Goal: Communication & Community: Answer question/provide support

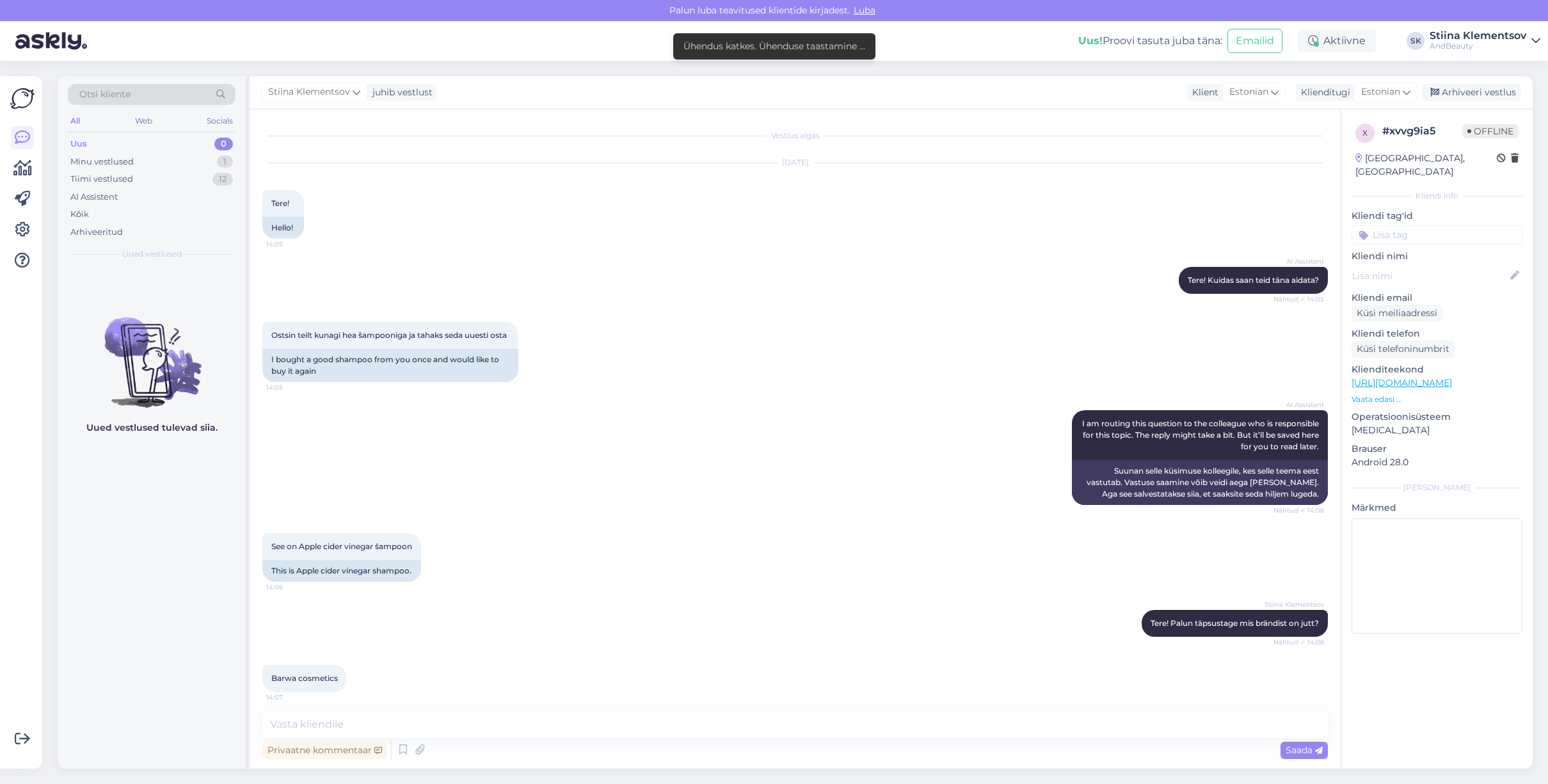
scroll to position [316, 0]
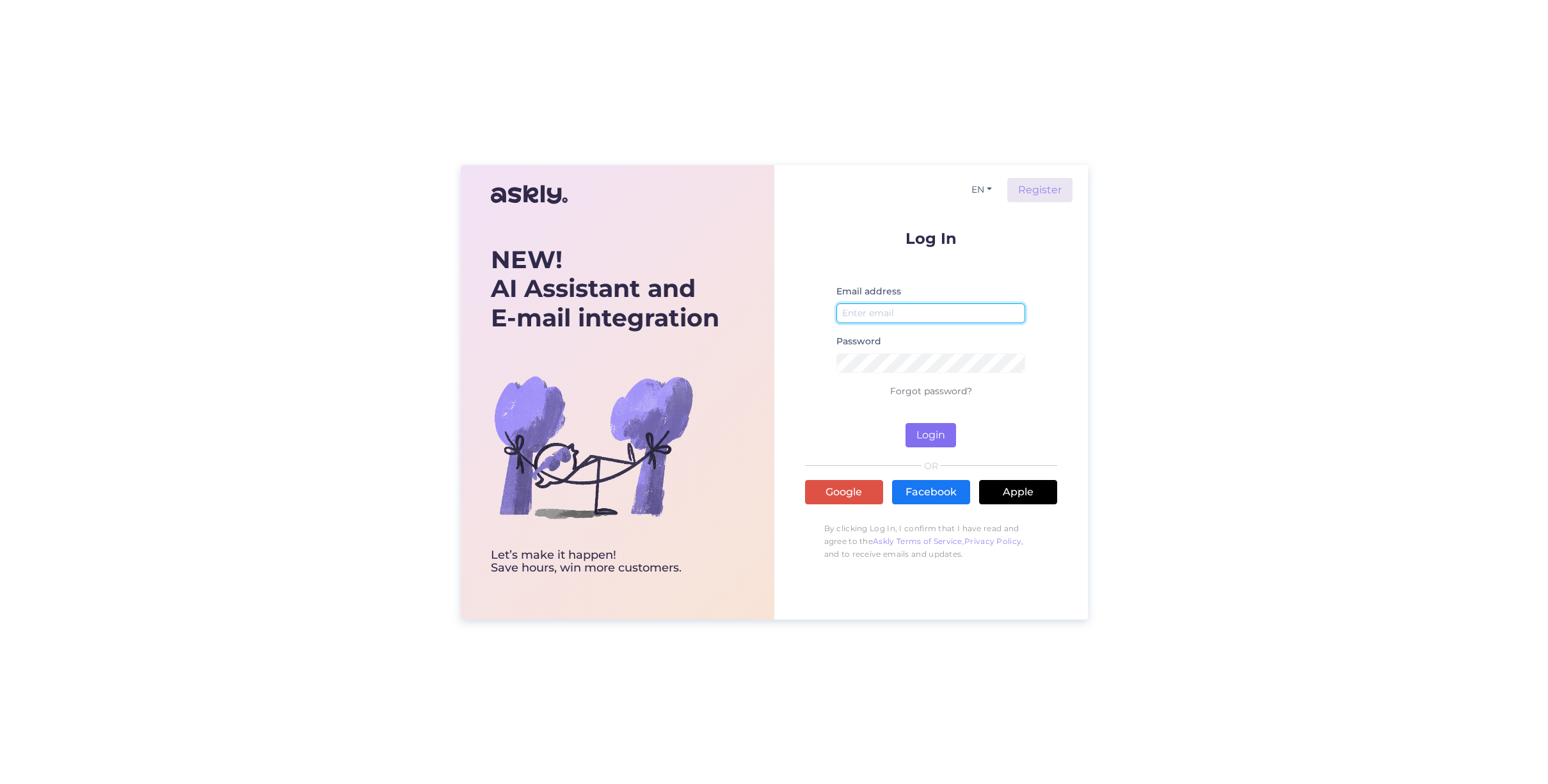
type input "[EMAIL_ADDRESS][DOMAIN_NAME]"
click at [941, 433] on button "Login" at bounding box center [930, 435] width 51 height 25
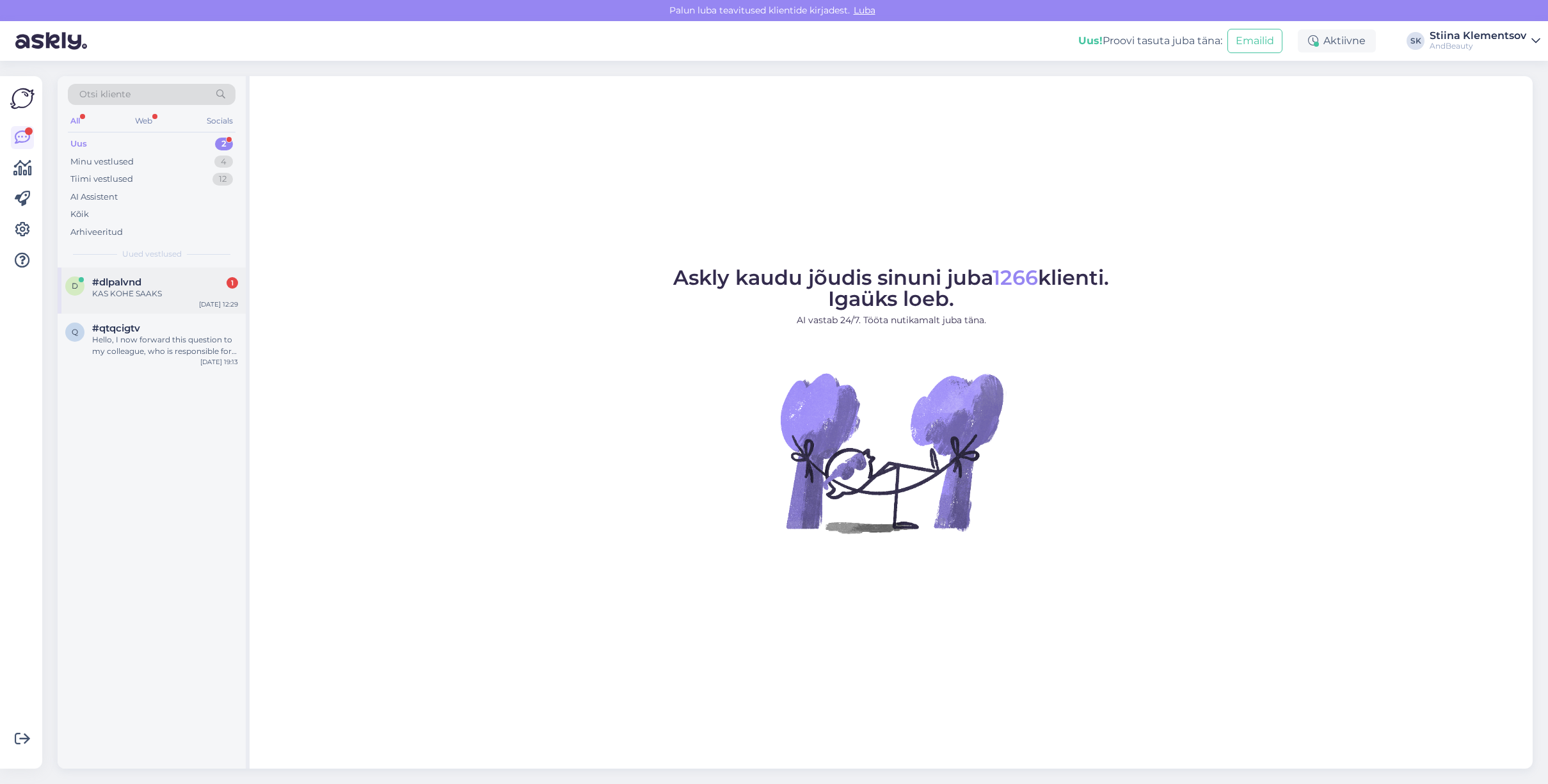
click at [163, 289] on div "KAS KOHE SAAKS" at bounding box center [165, 294] width 146 height 12
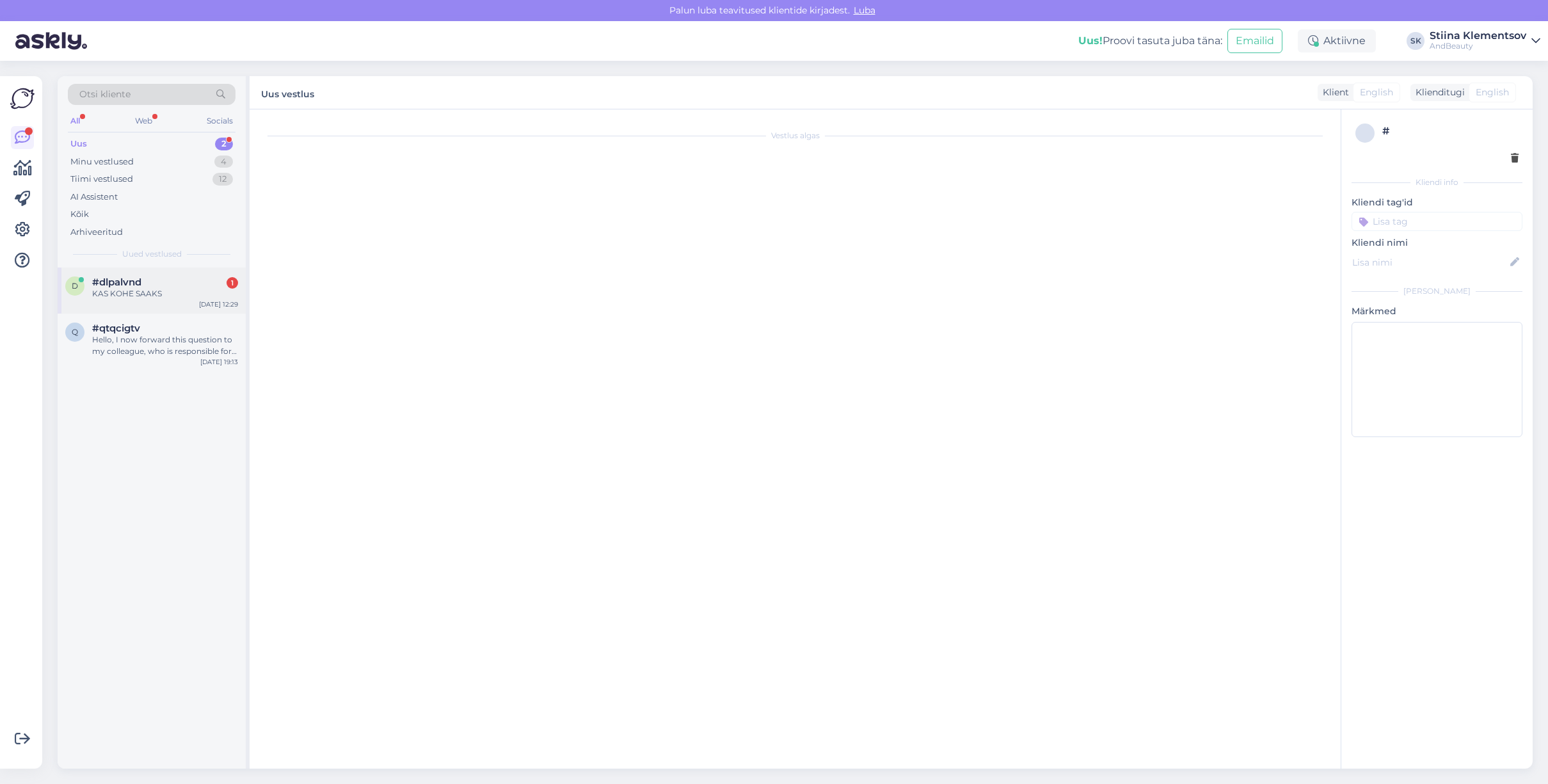
click at [96, 288] on div "KAS KOHE SAAKS" at bounding box center [165, 294] width 146 height 12
click at [178, 343] on div "Hello, I now forward this question to my colleague, who is responsible for this…" at bounding box center [165, 346] width 146 height 23
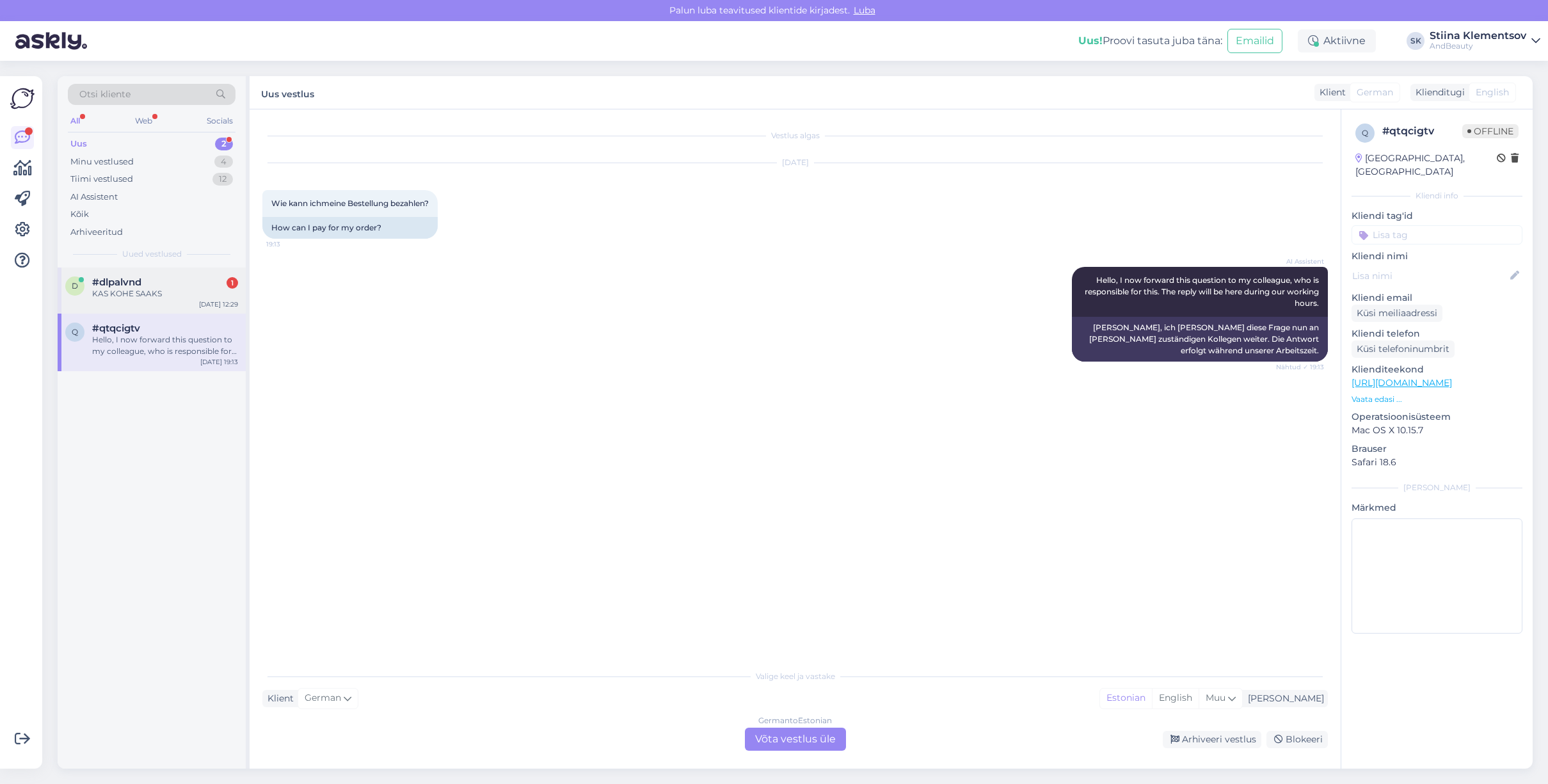
click at [163, 288] on div "KAS KOHE SAAKS" at bounding box center [165, 294] width 146 height 12
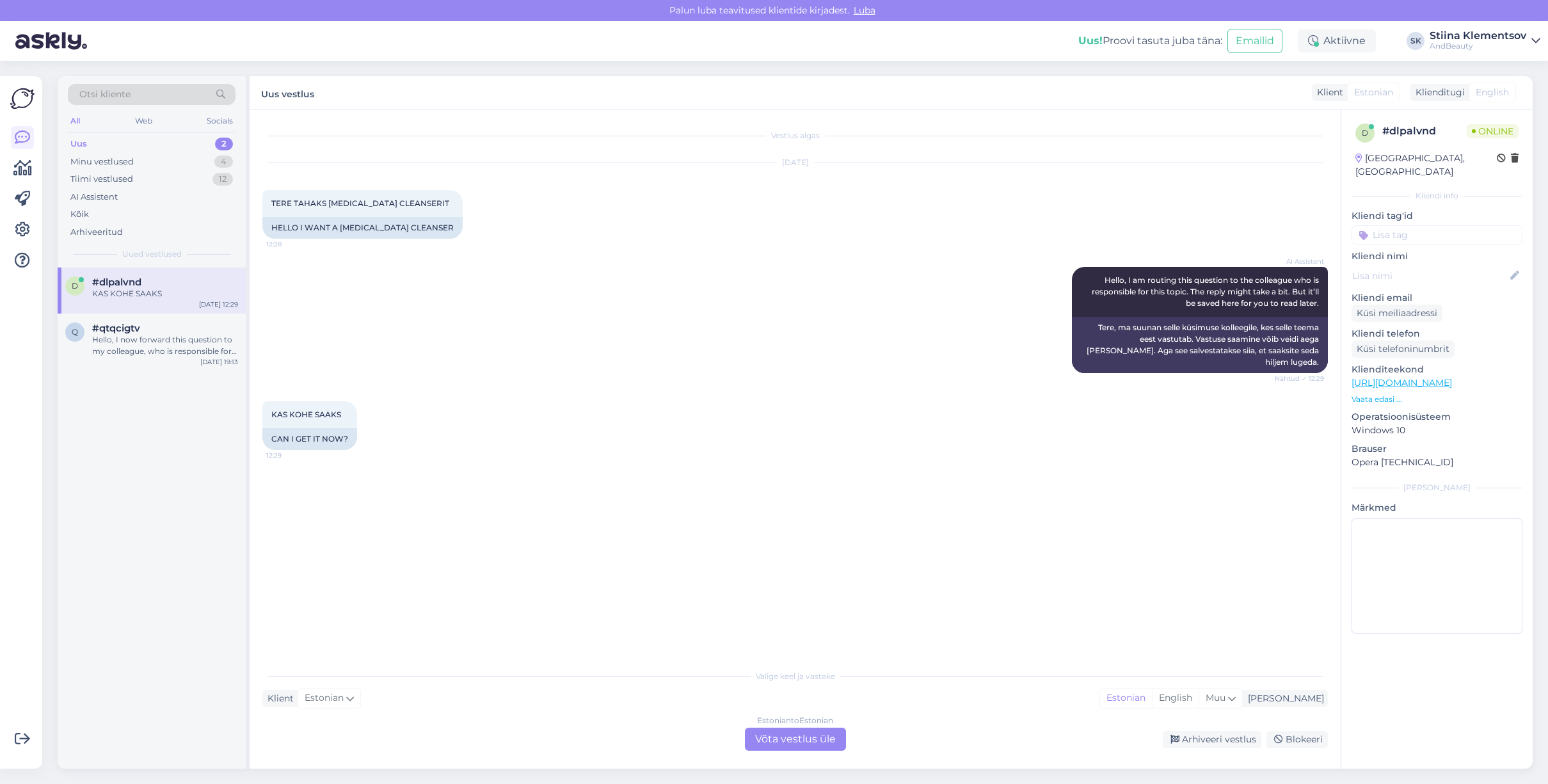
click at [796, 745] on div "Estonian to Estonian Võta vestlus üle" at bounding box center [796, 739] width 101 height 23
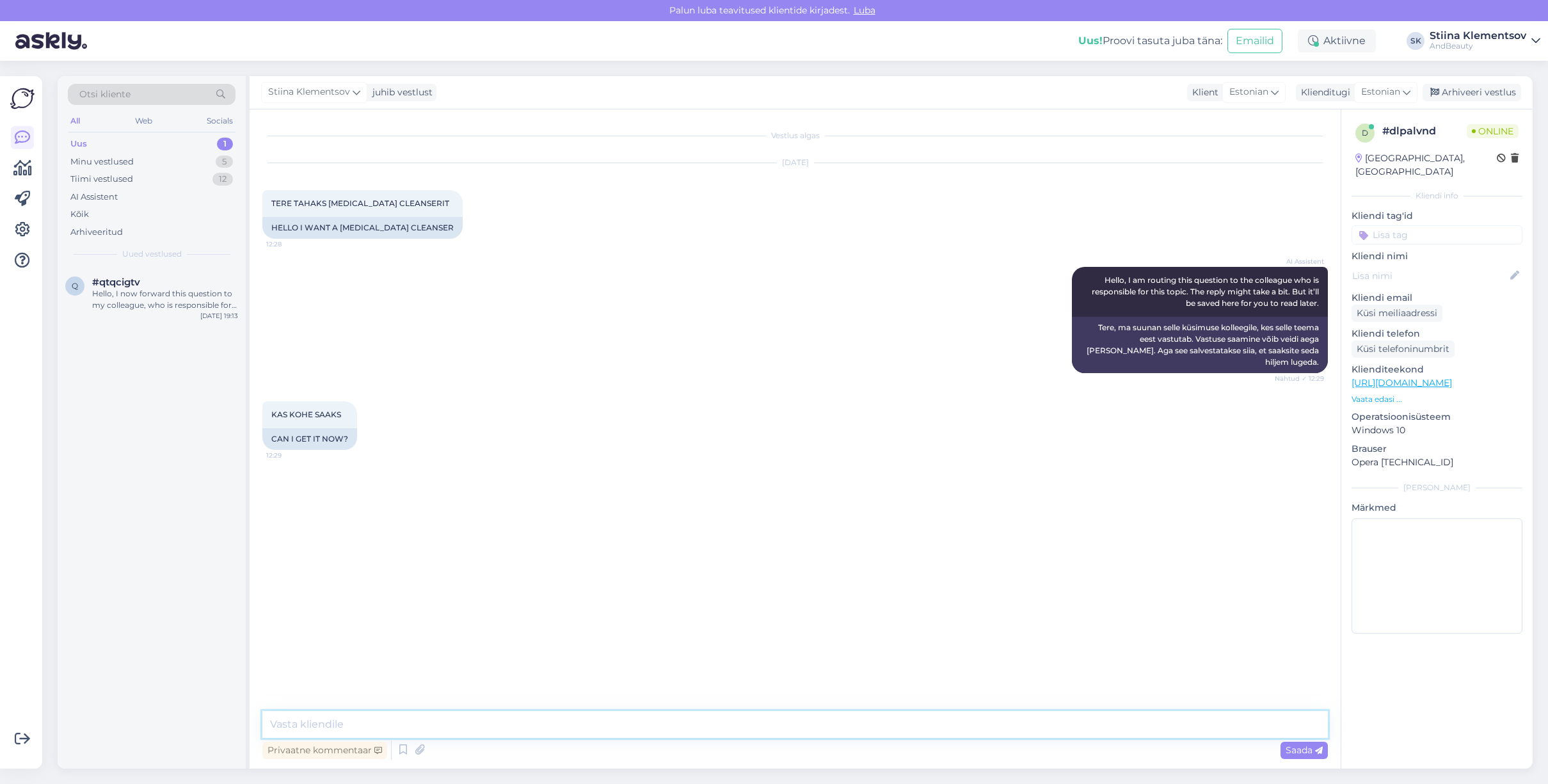
click at [682, 729] on textarea at bounding box center [795, 724] width 1065 height 27
type textarea "Mis brändi toodet te silmas peate?"
click at [136, 281] on span "#qtqcigtv" at bounding box center [116, 282] width 48 height 12
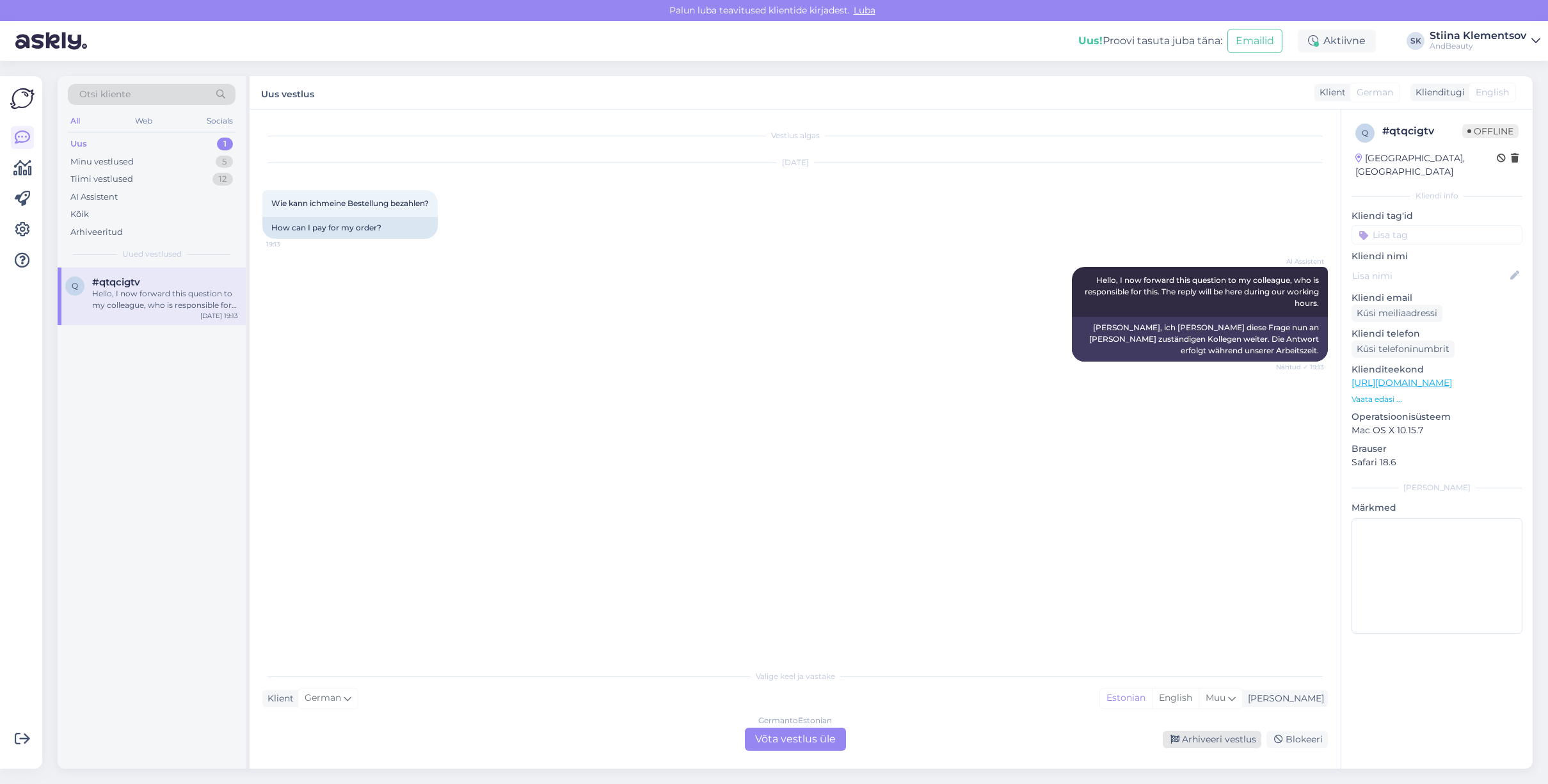
click at [1251, 743] on div "Arhiveeri vestlus" at bounding box center [1212, 739] width 98 height 17
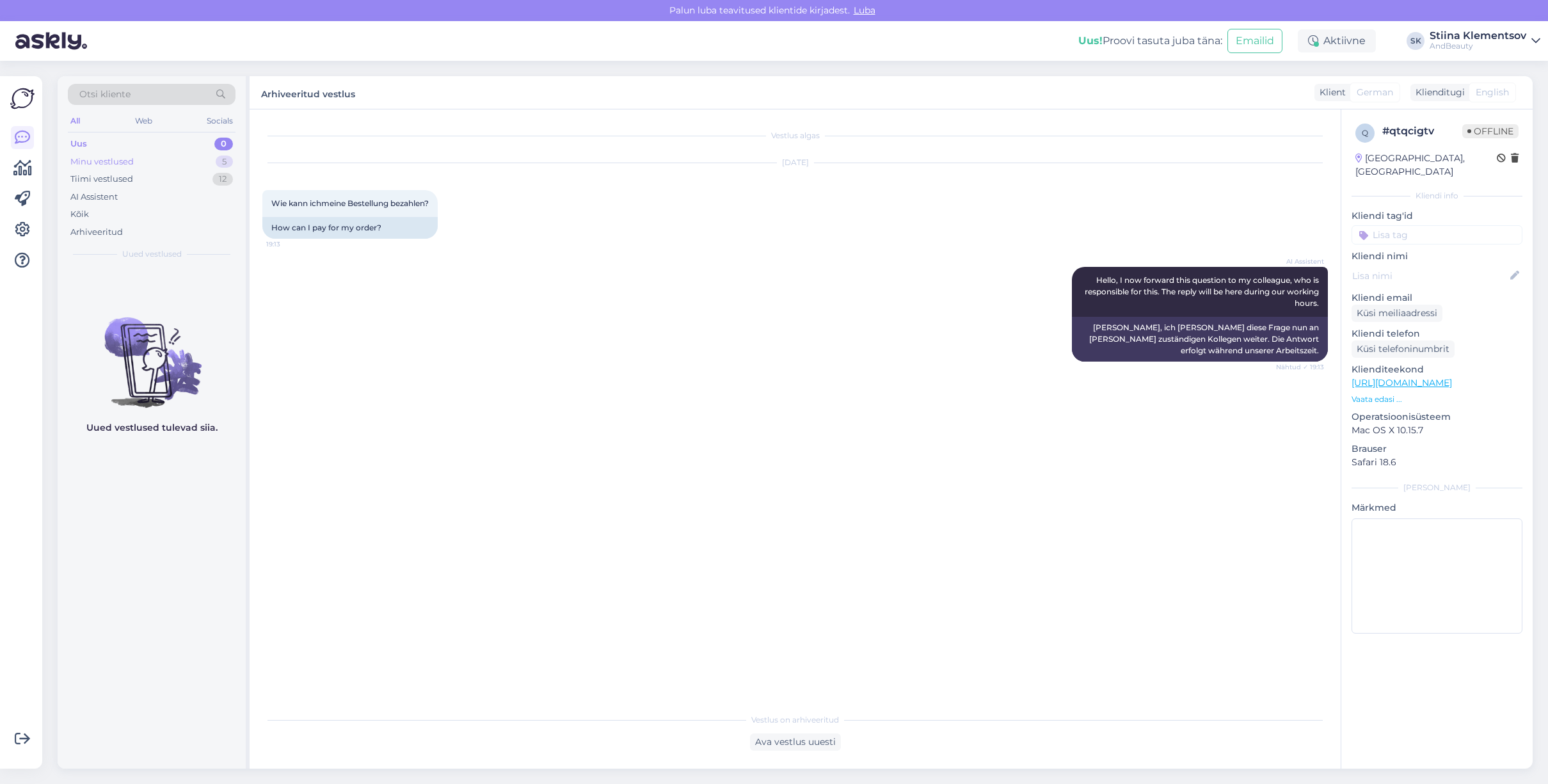
click at [144, 161] on div "Minu vestlused 5" at bounding box center [152, 162] width 168 height 18
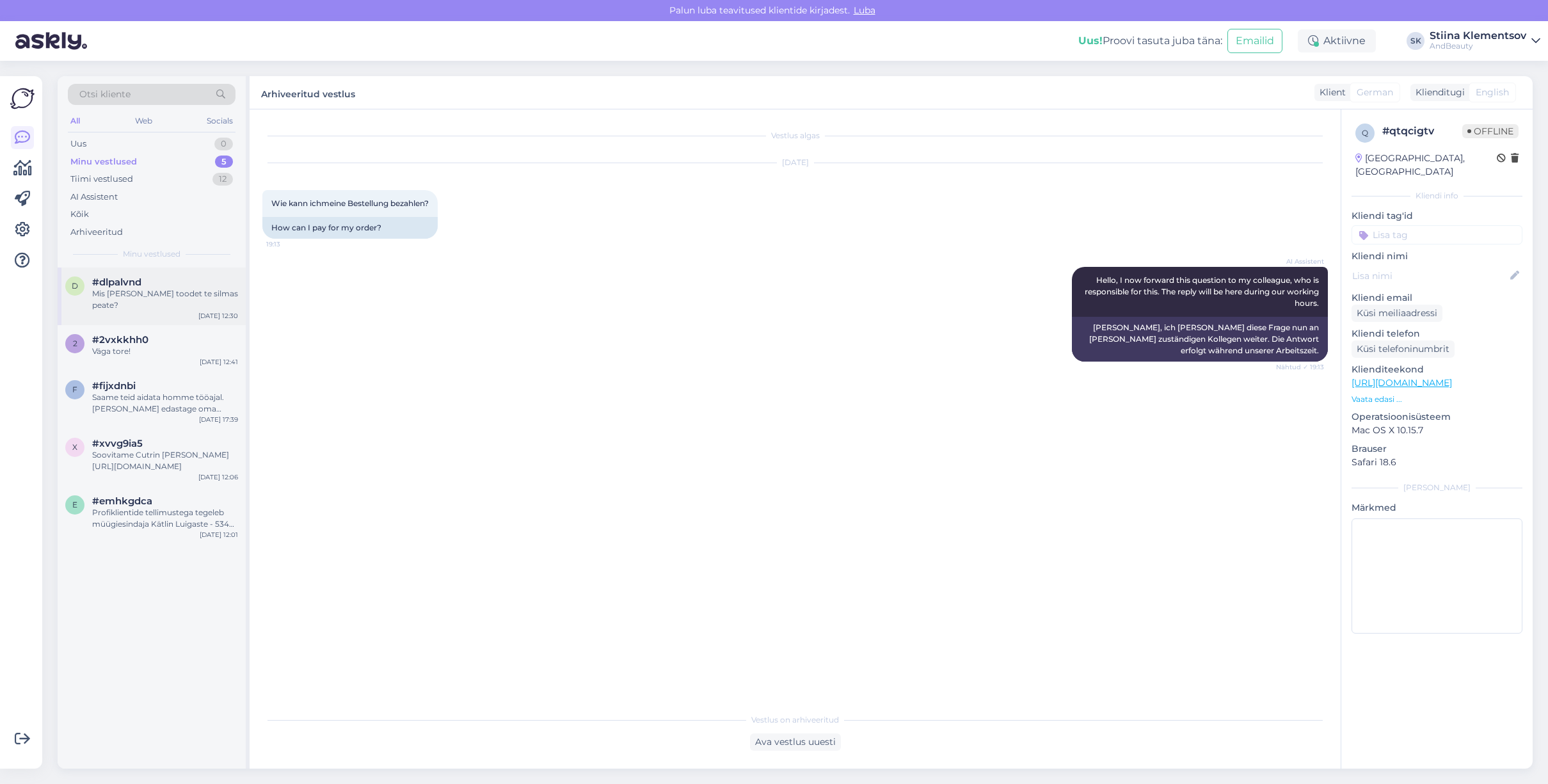
click at [168, 293] on div "Mis brändi toodet te silmas peate?" at bounding box center [165, 299] width 146 height 23
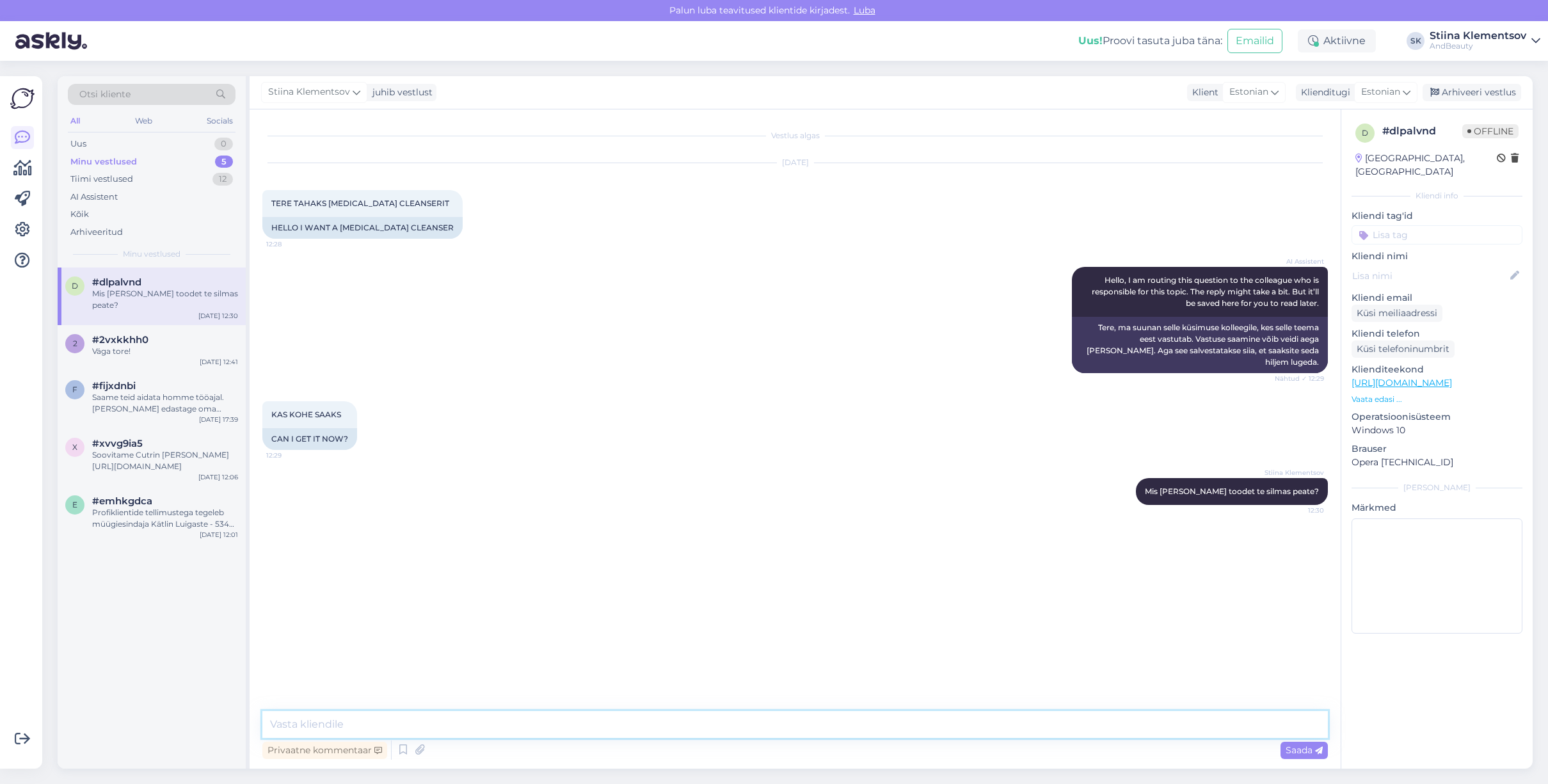
click at [446, 717] on textarea at bounding box center [795, 724] width 1065 height 27
click at [363, 721] on textarea at bounding box center [795, 724] width 1065 height 27
click at [455, 733] on textarea at bounding box center [795, 724] width 1065 height 27
paste textarea "https://andbeauty.ee/hooldusvedelik-mustpeade-eemaldamiseks-100ml"
type textarea "Kohe oleks mustpeade eemaldamiseks laos olemas see toode - https://andbeauty.ee…"
